Goal: Information Seeking & Learning: Learn about a topic

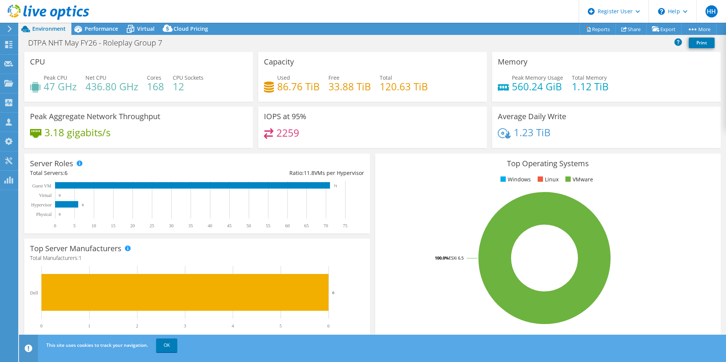
select select "USD"
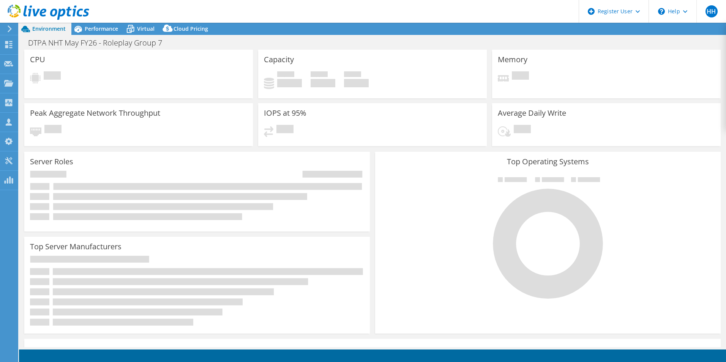
select select "USD"
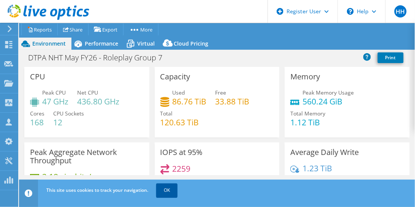
click at [173, 189] on link "OK" at bounding box center [166, 191] width 21 height 14
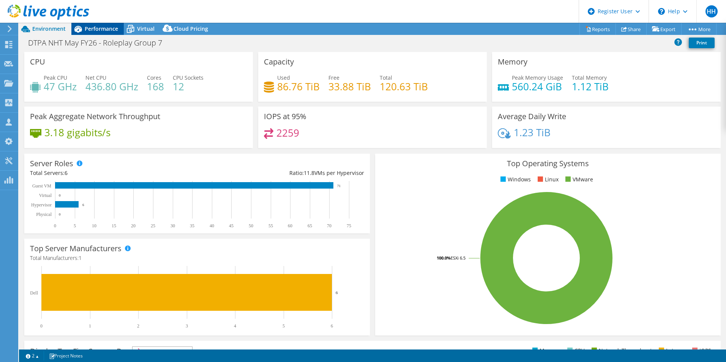
click at [85, 27] on span "Performance" at bounding box center [101, 28] width 33 height 7
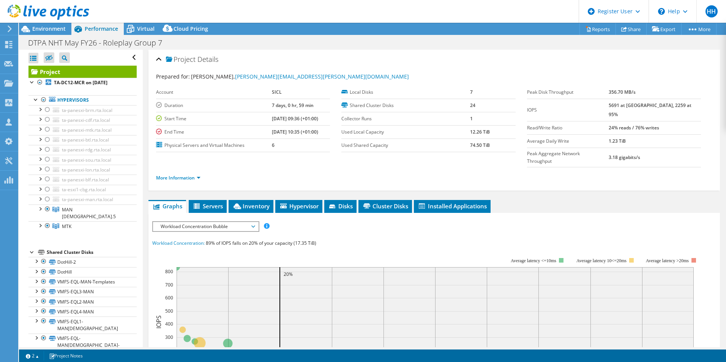
click at [306, 213] on div "IOPS Disk Throughput IO Size Latency Queue Depth CPU Percentage Memory Page Fau…" at bounding box center [434, 356] width 564 height 286
click at [296, 203] on span "Hypervisor" at bounding box center [299, 207] width 40 height 8
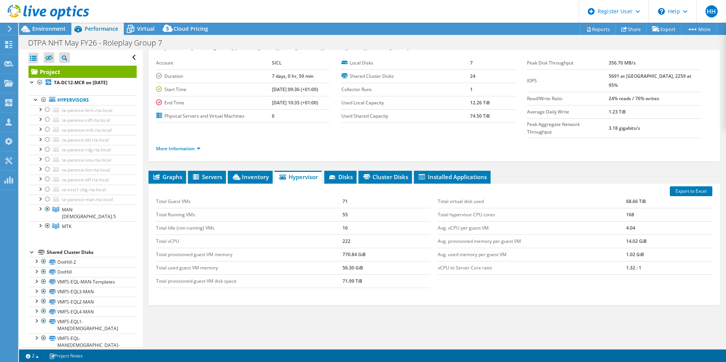
scroll to position [27, 0]
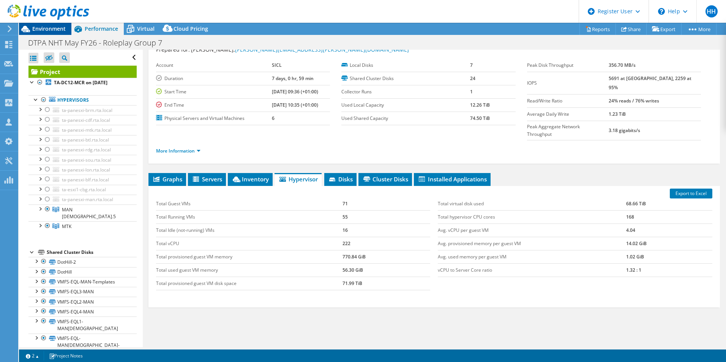
click at [46, 30] on span "Environment" at bounding box center [48, 28] width 33 height 7
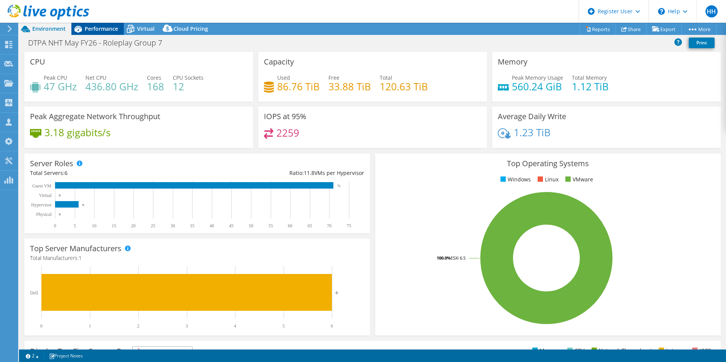
click at [120, 30] on div "Performance" at bounding box center [97, 29] width 52 height 12
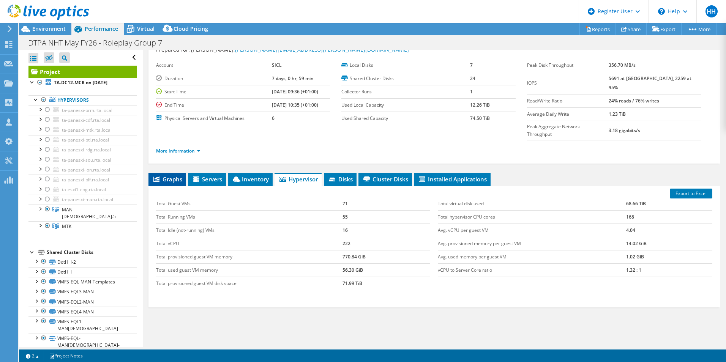
click at [178, 176] on span "Graphs" at bounding box center [167, 180] width 30 height 8
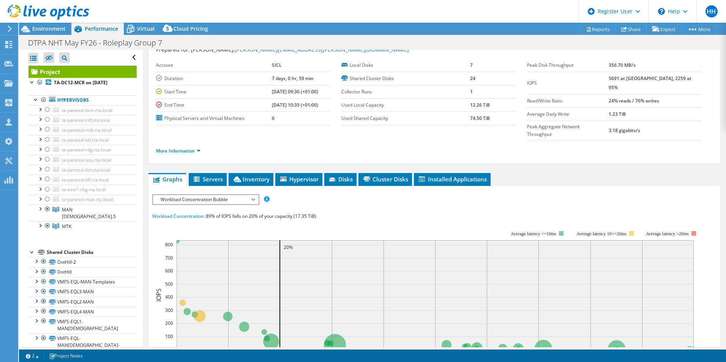
click at [180, 195] on span "Workload Concentration Bubble" at bounding box center [206, 199] width 98 height 9
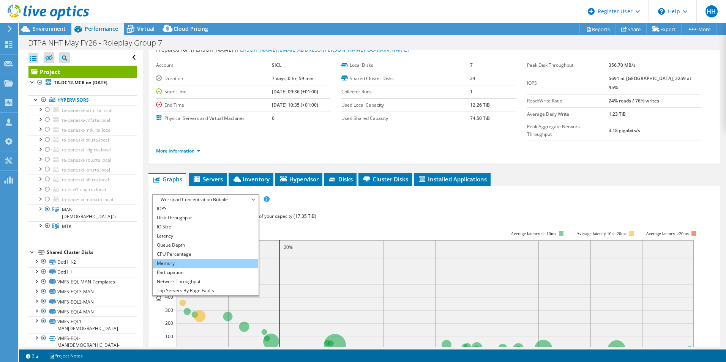
click at [227, 259] on li "Memory" at bounding box center [205, 263] width 105 height 9
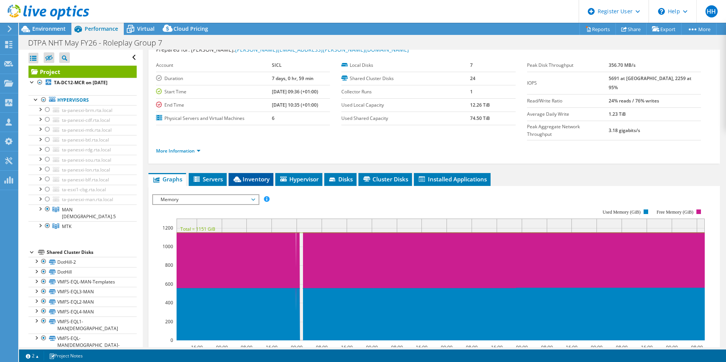
click at [247, 176] on span "Inventory" at bounding box center [251, 180] width 37 height 8
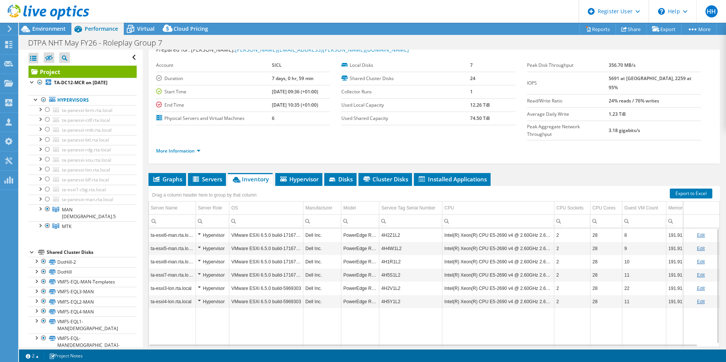
click at [388, 229] on td "4H2Z1L2" at bounding box center [411, 235] width 63 height 13
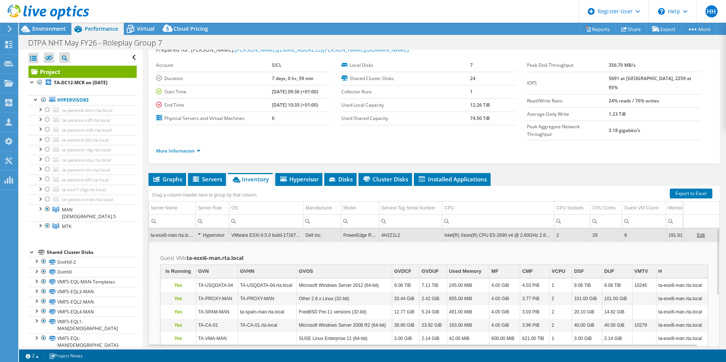
click at [384, 229] on td "4H2Z1L2" at bounding box center [411, 235] width 63 height 13
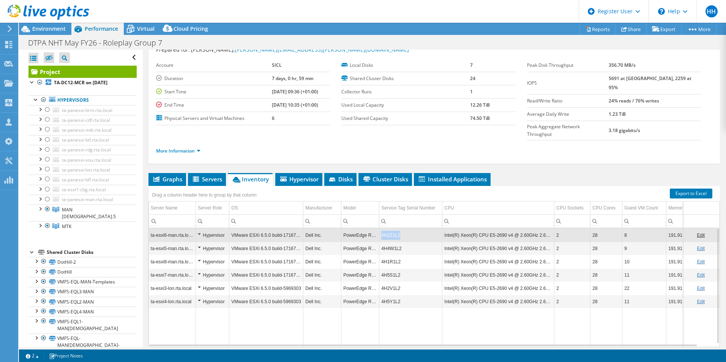
drag, startPoint x: 382, startPoint y: 221, endPoint x: 402, endPoint y: 221, distance: 20.1
click at [402, 229] on td "4H2Z1L2" at bounding box center [411, 235] width 63 height 13
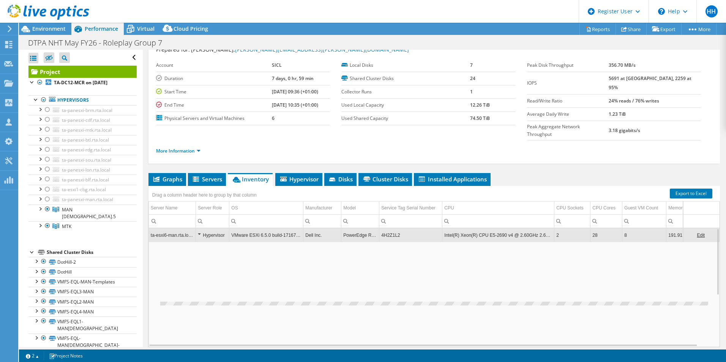
copy td "4H2Z1L2"
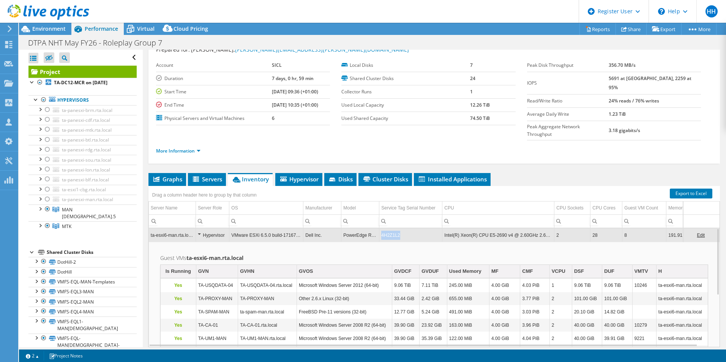
drag, startPoint x: 381, startPoint y: 221, endPoint x: 399, endPoint y: 221, distance: 18.2
click at [399, 229] on td "4H2Z1L2" at bounding box center [411, 235] width 63 height 13
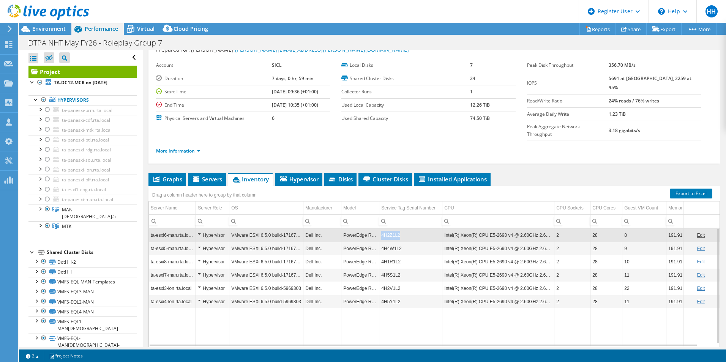
copy td "4H2Z1L2"
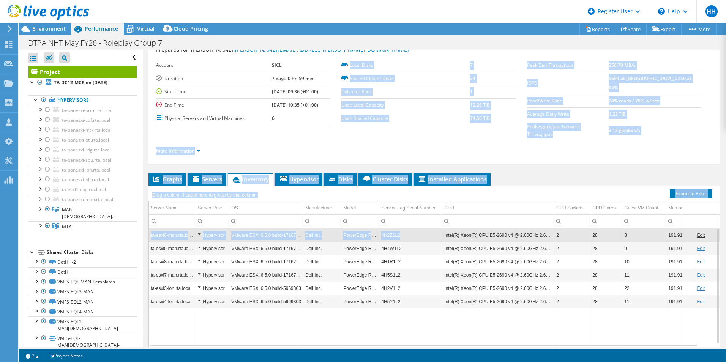
drag, startPoint x: 399, startPoint y: 221, endPoint x: 233, endPoint y: 15, distance: 264.8
click at [233, 15] on div "HH Dell User Hafssa Hachimi [EMAIL_ADDRESS][DOMAIN_NAME] Dell My Profile Log Ou…" at bounding box center [363, 181] width 726 height 362
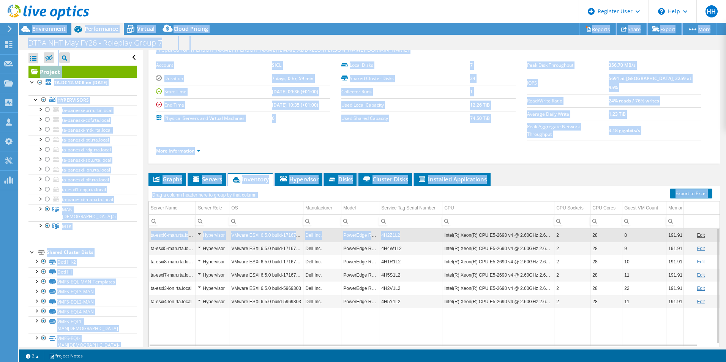
scroll to position [0, 0]
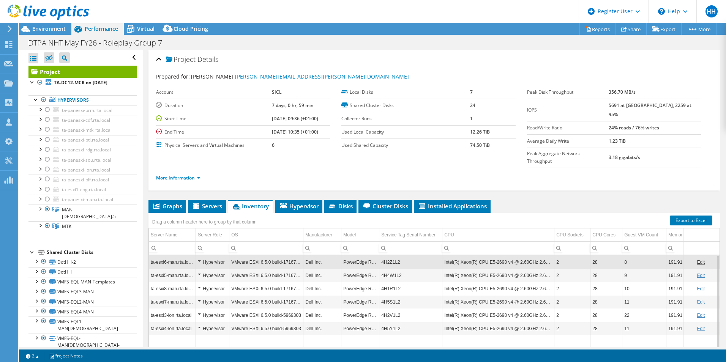
click at [405, 337] on td "Data grid" at bounding box center [411, 354] width 63 height 38
copy td "4H4W1L2"
drag, startPoint x: 412, startPoint y: 261, endPoint x: 380, endPoint y: 261, distance: 32.3
click at [380, 269] on td "4H4W1L2" at bounding box center [411, 275] width 63 height 13
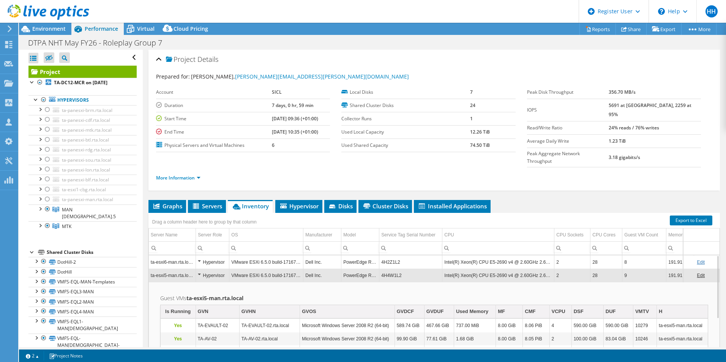
click at [359, 269] on td "PowerEdge R630" at bounding box center [361, 275] width 38 height 13
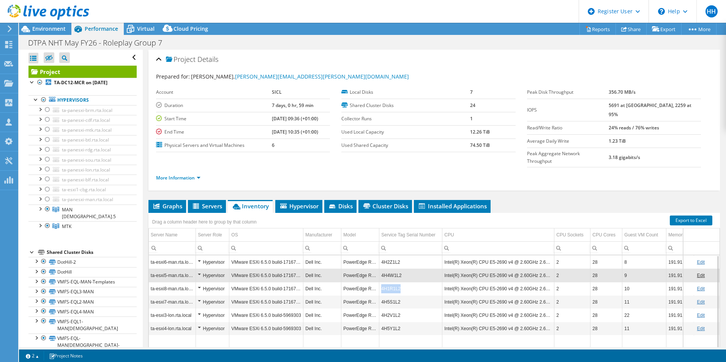
copy td "4H1R1L2"
drag, startPoint x: 404, startPoint y: 272, endPoint x: 382, endPoint y: 273, distance: 22.4
click at [382, 282] on td "4H1R1L2" at bounding box center [411, 288] width 63 height 13
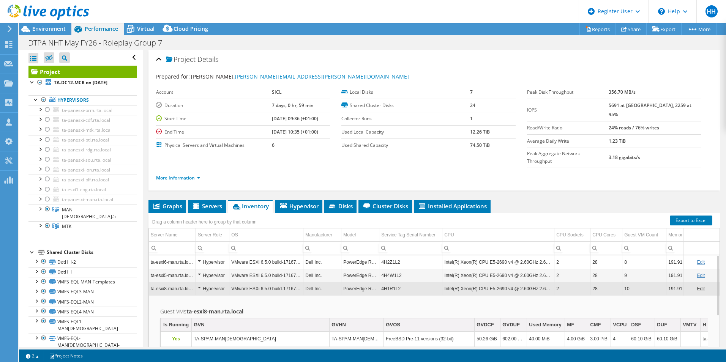
click at [389, 282] on td "4H1R1L2" at bounding box center [411, 288] width 63 height 13
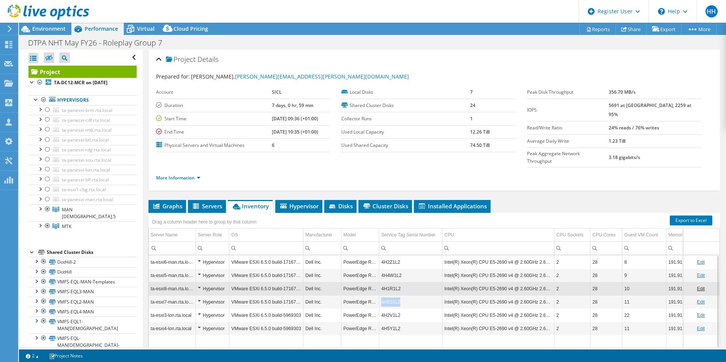
copy td "4H5S1L2"
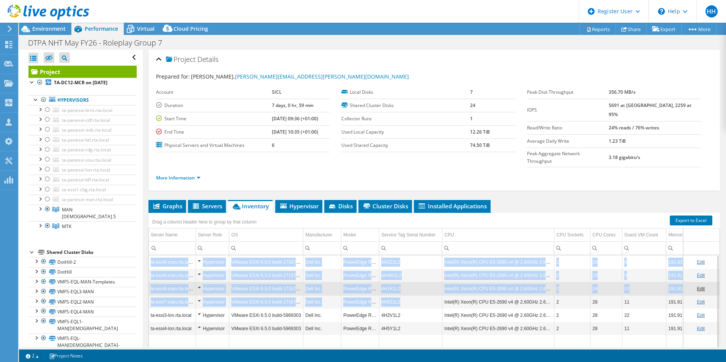
drag, startPoint x: 403, startPoint y: 286, endPoint x: 316, endPoint y: 103, distance: 203.4
click at [316, 103] on div "Project Details Prepared for: [PERSON_NAME], [PERSON_NAME][EMAIL_ADDRESS][PERSO…" at bounding box center [434, 227] width 583 height 354
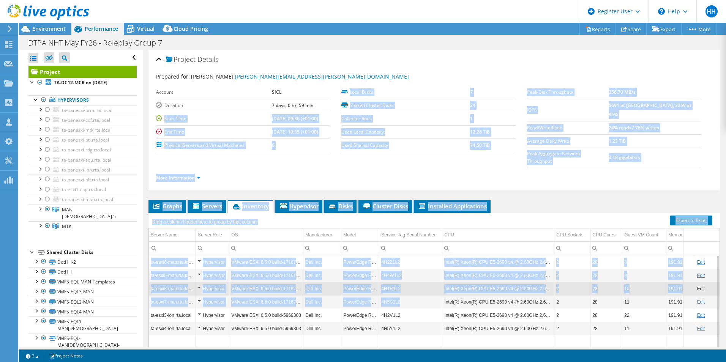
click at [362, 296] on td "PowerEdge R630" at bounding box center [361, 302] width 38 height 13
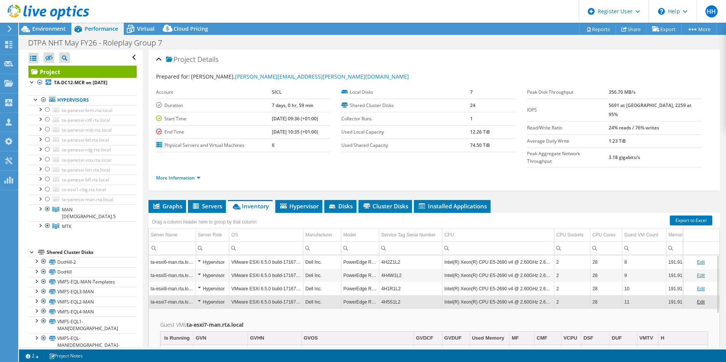
click at [397, 296] on td "4H5S1L2" at bounding box center [411, 302] width 63 height 13
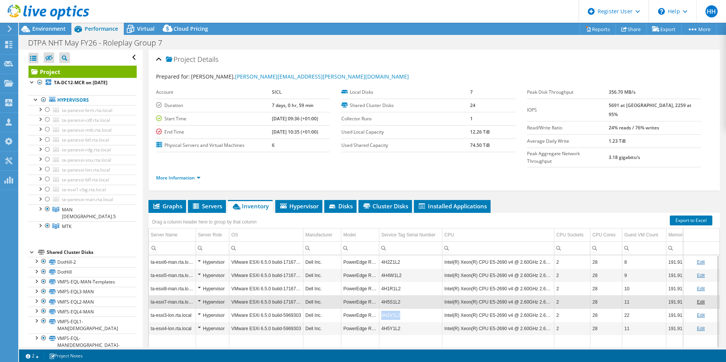
copy td "4H2V1L2"
drag, startPoint x: 404, startPoint y: 302, endPoint x: 382, endPoint y: 303, distance: 22.1
click at [382, 309] on td "4H2V1L2" at bounding box center [411, 315] width 63 height 13
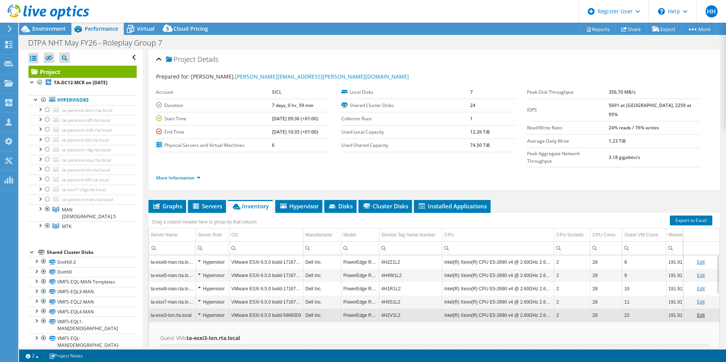
click at [404, 309] on td "4H2V1L2" at bounding box center [411, 315] width 63 height 13
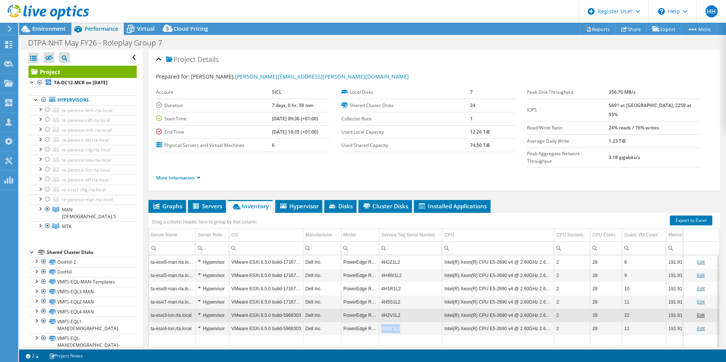
copy td "4H5Y1L2"
drag, startPoint x: 402, startPoint y: 316, endPoint x: 379, endPoint y: 315, distance: 23.2
click at [380, 322] on td "4H5Y1L2" at bounding box center [411, 328] width 63 height 13
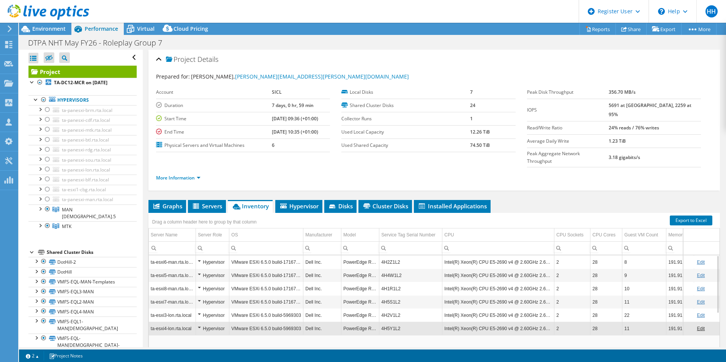
click at [282, 309] on td "VMware ESXi 6.5.0 build-5969303" at bounding box center [266, 315] width 74 height 13
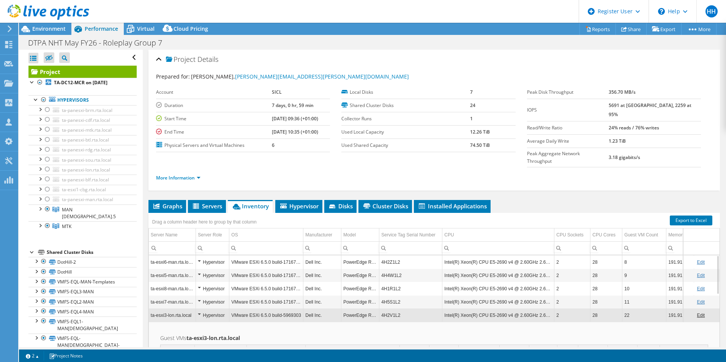
click at [282, 309] on td "VMware ESXi 6.5.0 build-5969303" at bounding box center [266, 315] width 74 height 13
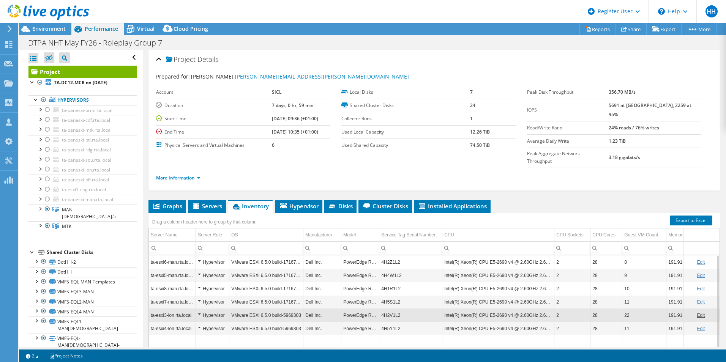
click at [282, 309] on td "VMware ESXi 6.5.0 build-5969303" at bounding box center [266, 315] width 74 height 13
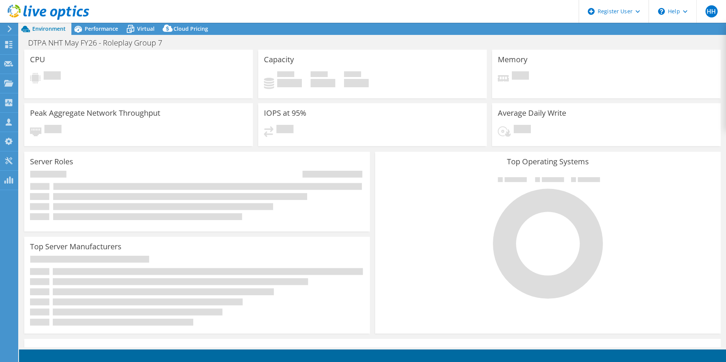
select select "USD"
